Goal: Task Accomplishment & Management: Use online tool/utility

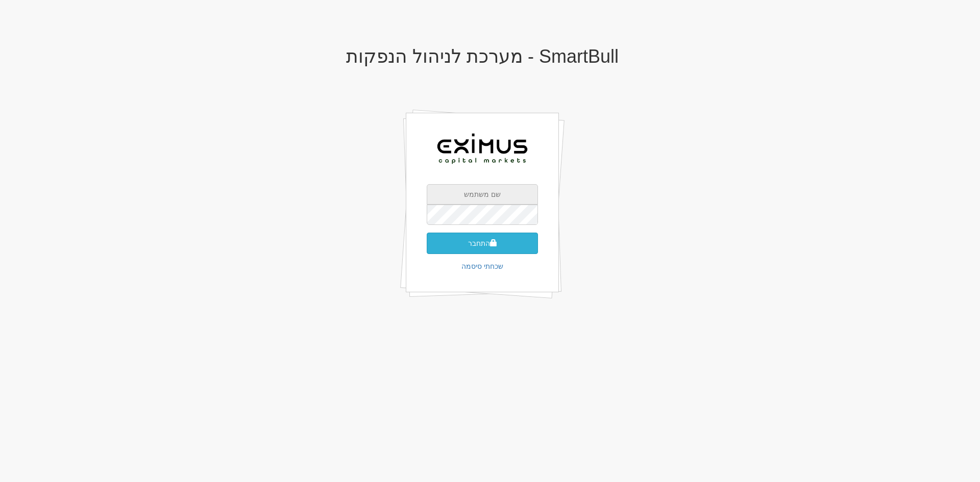
type input "[EMAIL_ADDRESS][DOMAIN_NAME]"
click at [490, 240] on span "submit" at bounding box center [493, 242] width 7 height 7
type input "773234"
click at [427, 248] on button "התחבר" at bounding box center [482, 258] width 111 height 21
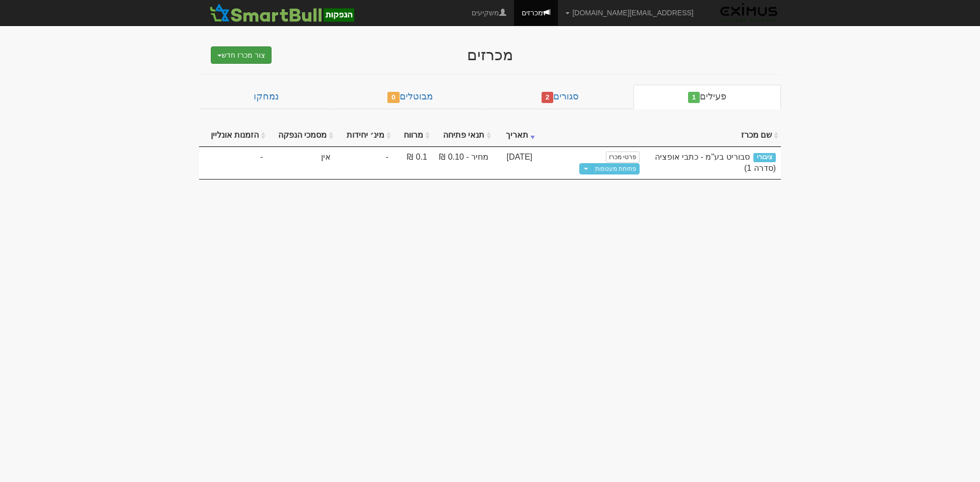
click at [246, 54] on button "צור מכרז חדש" at bounding box center [241, 54] width 61 height 17
click at [246, 72] on link "מוסדי" at bounding box center [215, 74] width 112 height 13
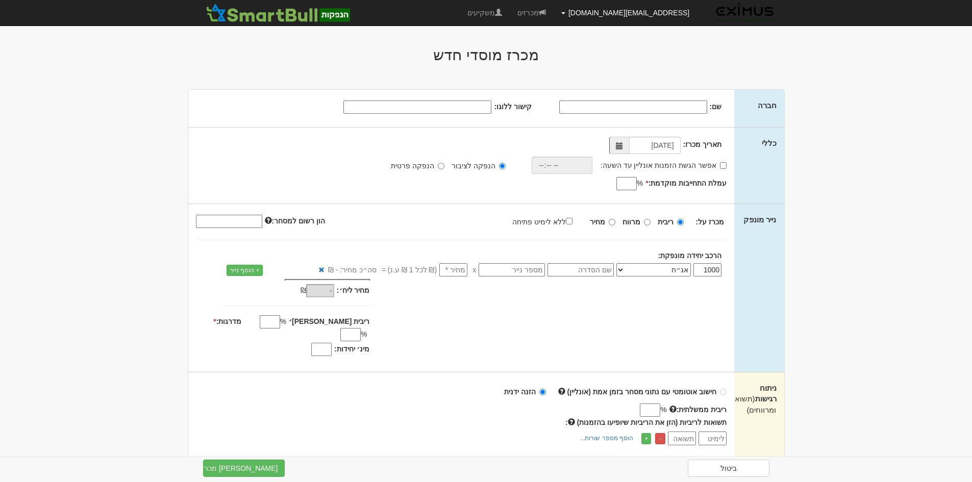
click at [565, 12] on span at bounding box center [563, 13] width 4 height 2
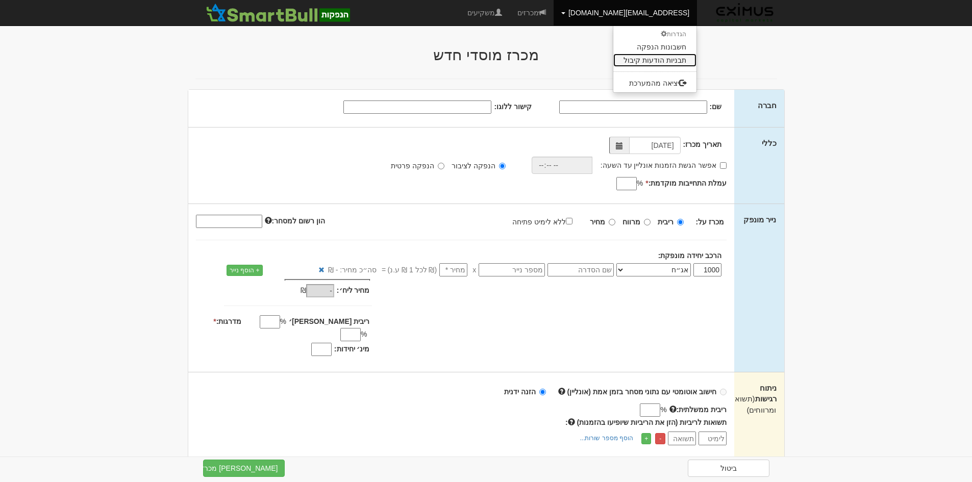
click at [642, 56] on link "תבניות הודעות קיבול" at bounding box center [654, 60] width 83 height 13
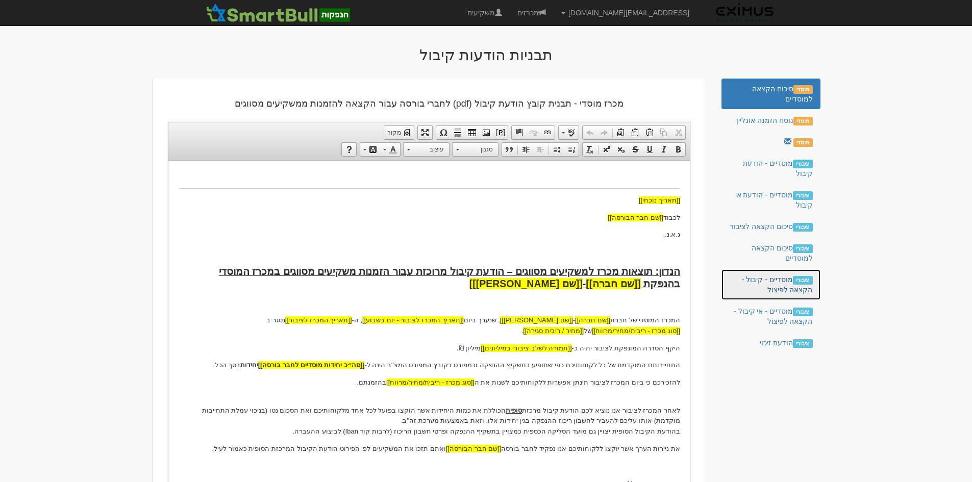
click at [780, 279] on link "ציבורי מוסדיים - קיבול - הקצאה לפיצול" at bounding box center [770, 284] width 98 height 31
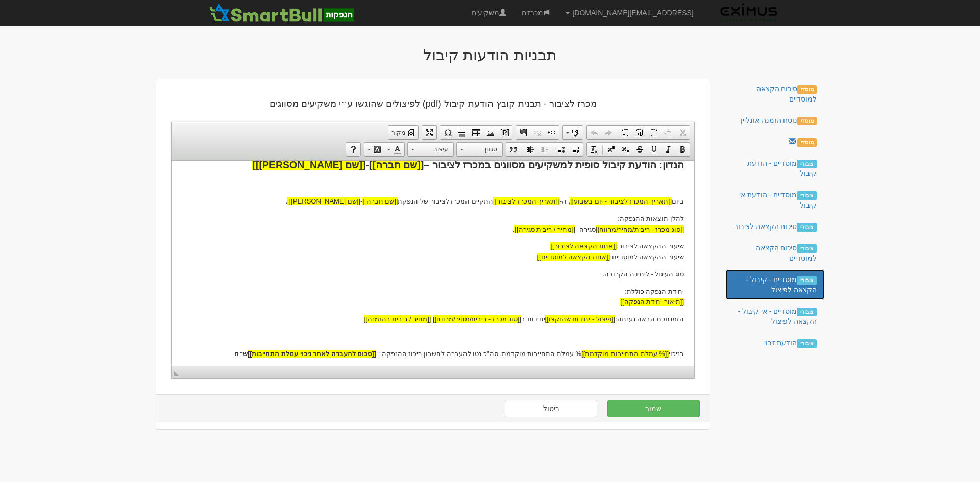
scroll to position [153, 0]
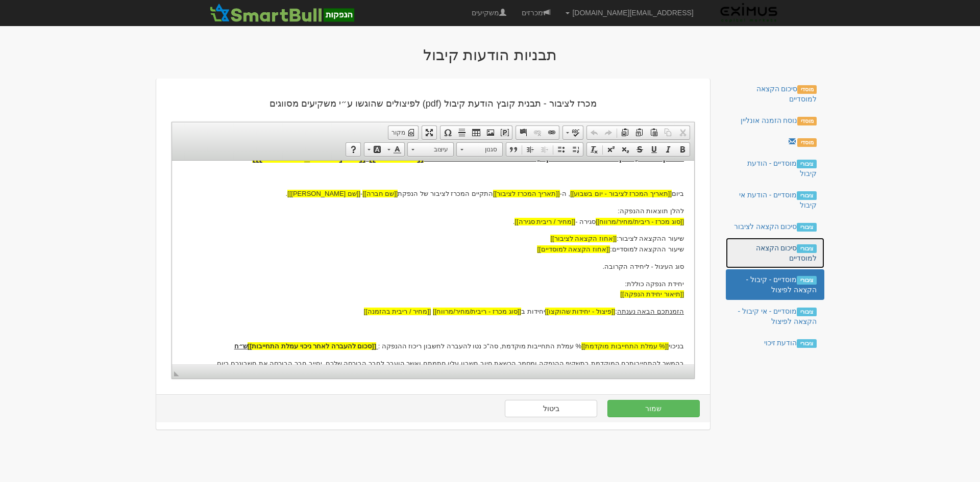
click at [771, 254] on link "ציבורי סיכום הקצאה למוסדיים" at bounding box center [774, 253] width 98 height 31
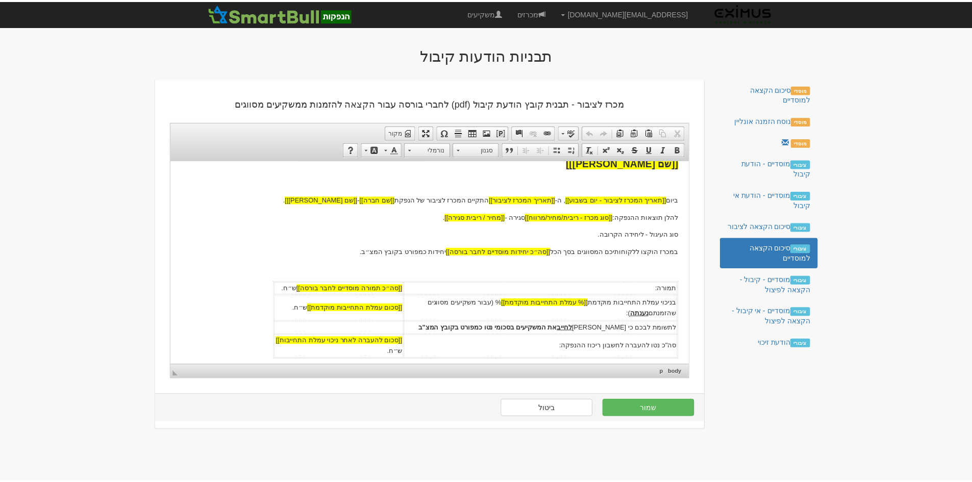
scroll to position [0, 0]
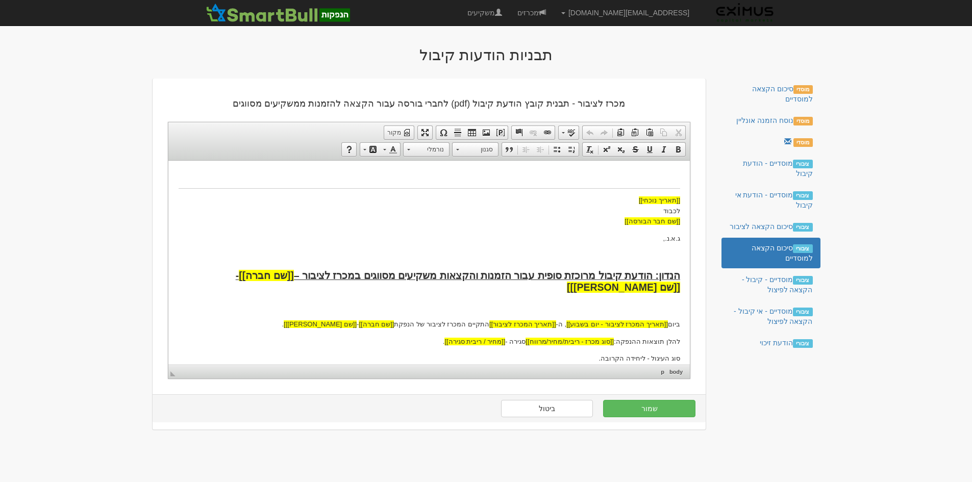
click at [597, 235] on body "[[תאריך נוכחי]] לכבוד [[שם חבר הבורסה]] ג.א.נ., [PERSON_NAME]: הודעת קיבול מרוכ…" at bounding box center [429, 426] width 502 height 512
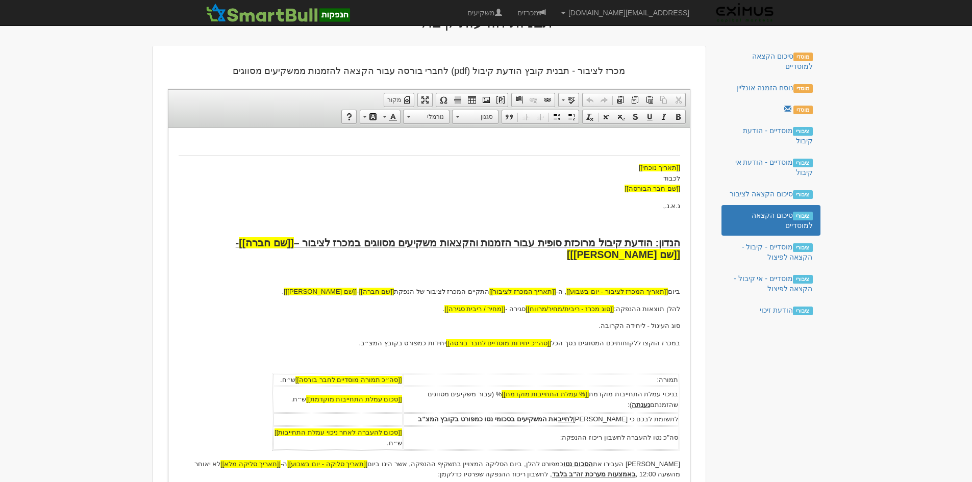
scroll to position [51, 0]
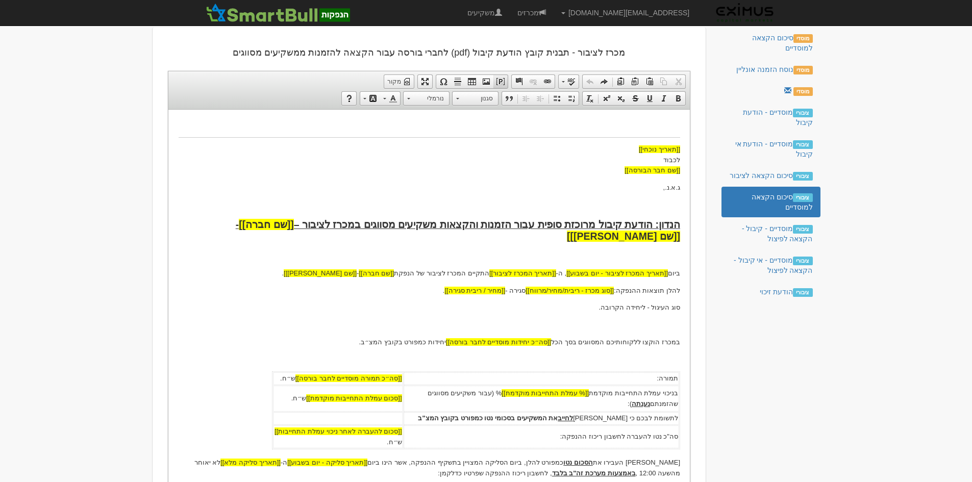
click at [502, 82] on span at bounding box center [500, 82] width 8 height 8
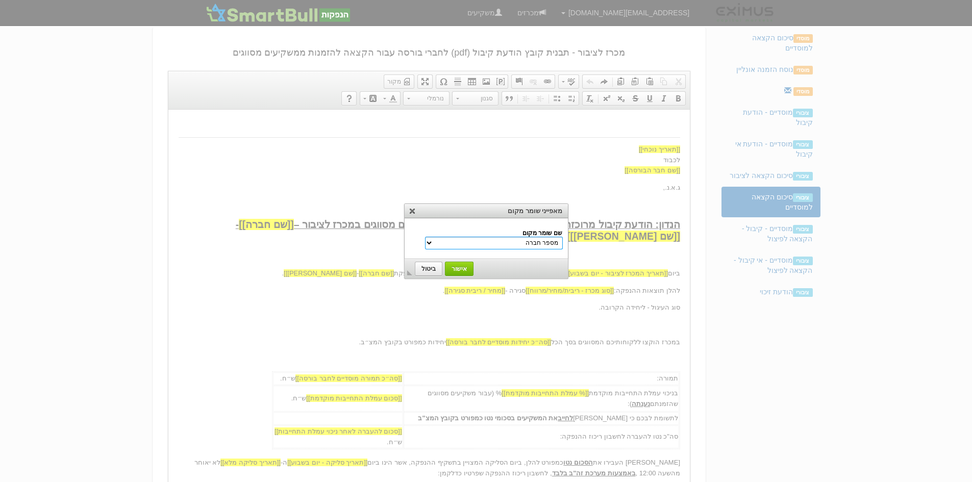
click at [517, 244] on select "מספר חברה שם חברה שם משקיע הנדון שם נייר מונפק סוג מכרז - ריבית/מחיר/מרווח שם […" at bounding box center [494, 243] width 138 height 13
select select "אחוז הקצאה למוסדיים"
click at [447, 237] on select "מספר חברה שם חברה שם משקיע הנדון שם נייר מונפק סוג מכרז - ריבית/מחיר/מרווח שם […" at bounding box center [494, 243] width 138 height 13
click at [457, 269] on span "אישור" at bounding box center [459, 268] width 27 height 7
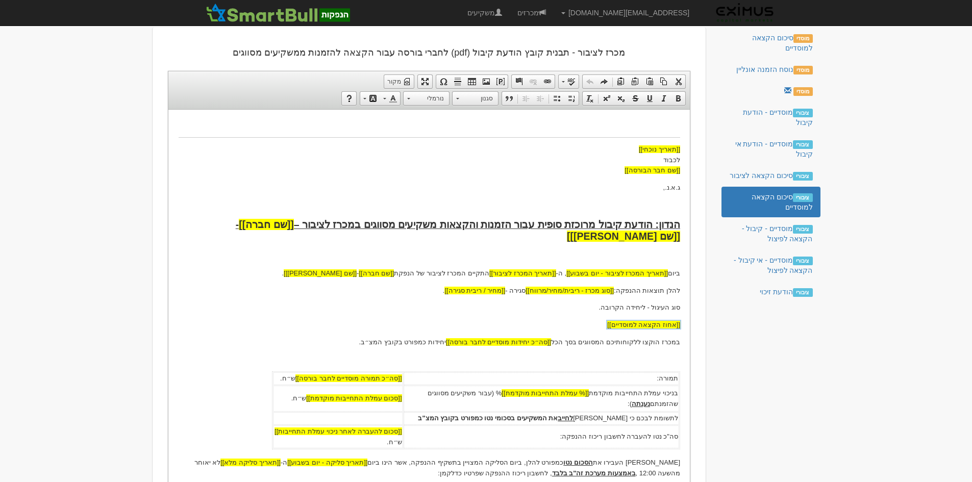
click at [606, 327] on p "[[אחוז הקצאה למוסדיים]] ​​​​​​​" at bounding box center [429, 324] width 502 height 11
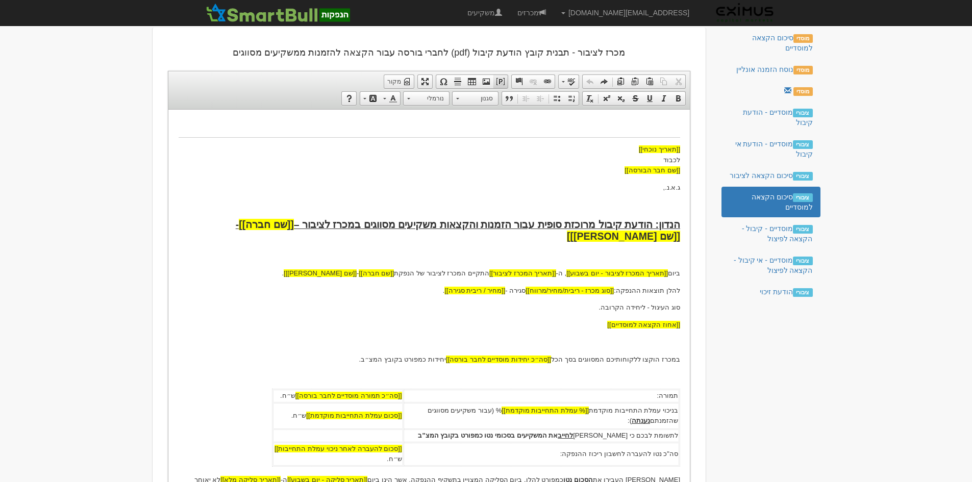
click at [501, 80] on span at bounding box center [500, 82] width 8 height 8
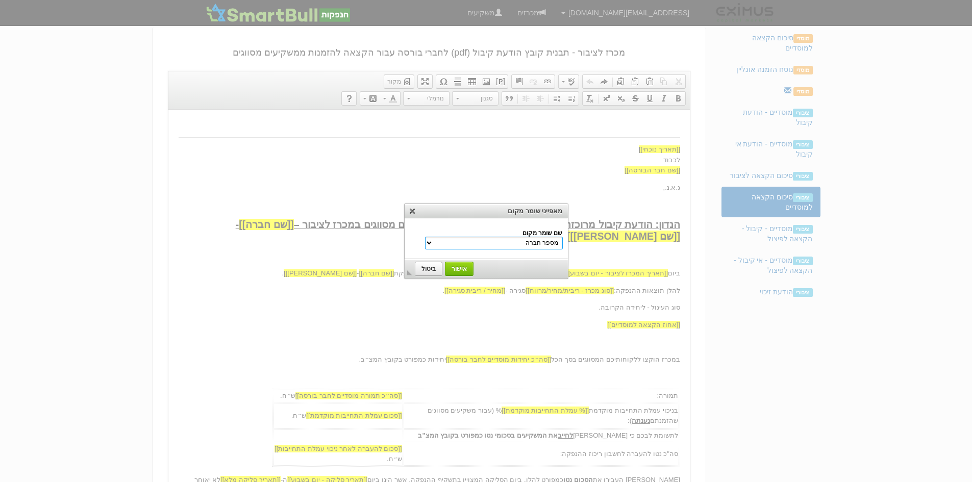
click at [449, 241] on select "מספר חברה שם חברה שם משקיע הנדון שם נייר מונפק סוג מכרז - ריבית/מחיר/מרווח שם […" at bounding box center [494, 243] width 138 height 13
select select "אחוז הקצאה לציבור"
click at [447, 237] on select "מספר חברה שם חברה שם משקיע הנדון שם נייר מונפק סוג מכרז - ריבית/מחיר/מרווח שם […" at bounding box center [494, 243] width 138 height 13
click at [469, 270] on span "אישור" at bounding box center [459, 268] width 27 height 7
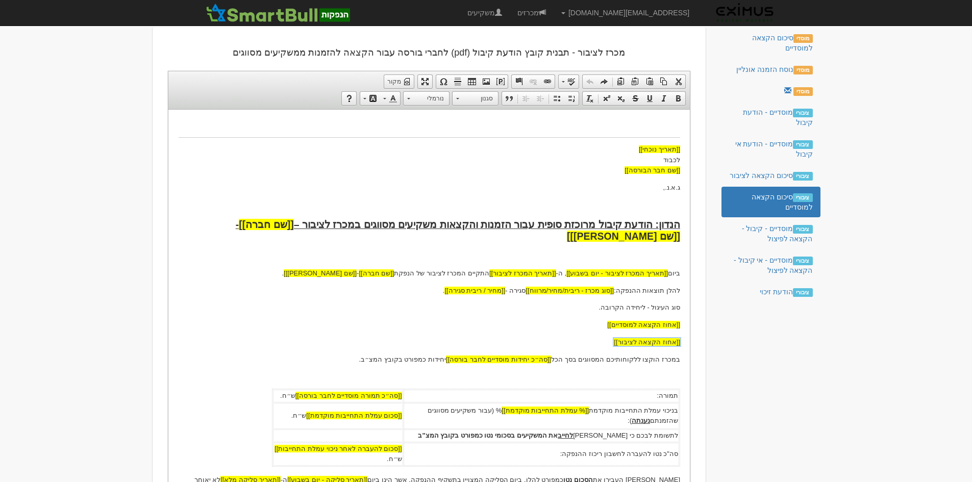
click at [627, 308] on p "סוג העיגול - ליחידה הקרובה." at bounding box center [429, 307] width 502 height 11
click at [82, 111] on body "[EMAIL_ADDRESS][DOMAIN_NAME] הגדרות חשבונות הנפקה תבניות הודעות קיבול X" at bounding box center [486, 350] width 972 height 803
